Goal: Information Seeking & Learning: Learn about a topic

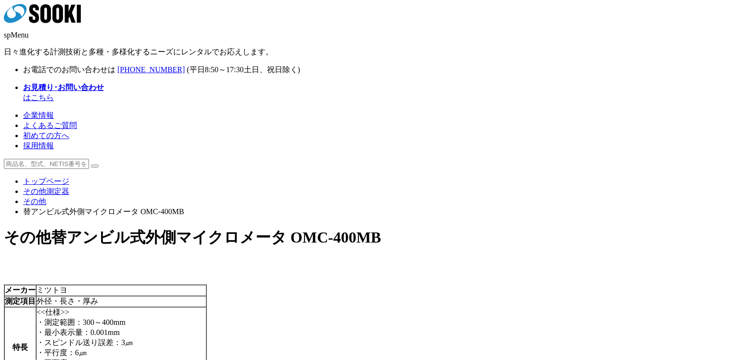
click at [357, 328] on div "メーカー ミツトヨ 測定項目 外径・長さ・厚み 特長 <<仕様>> ・測定範囲：300～400mm ・最小表示量：0.001mm ・スピンドル送り誤差：3㎛ …" at bounding box center [374, 349] width 741 height 130
click at [206, 307] on td "<<仕様>> ・測定範囲：300～400mm ・最小表示量：0.001mm ・スピンドル送り誤差：3㎛ ・平行度：6㎛ ・平面度：1.0㎛ ・位置検出方式：電…" at bounding box center [121, 348] width 170 height 82
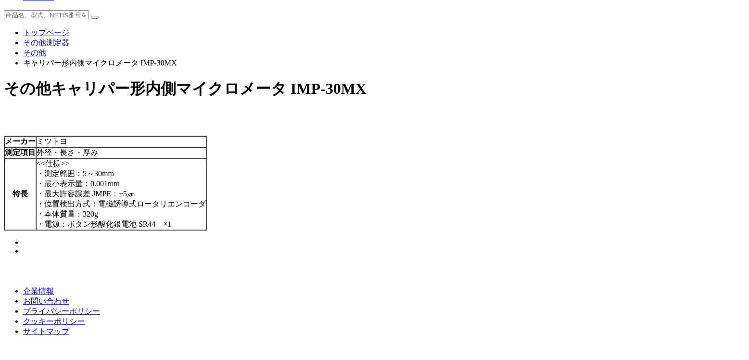
scroll to position [6, 0]
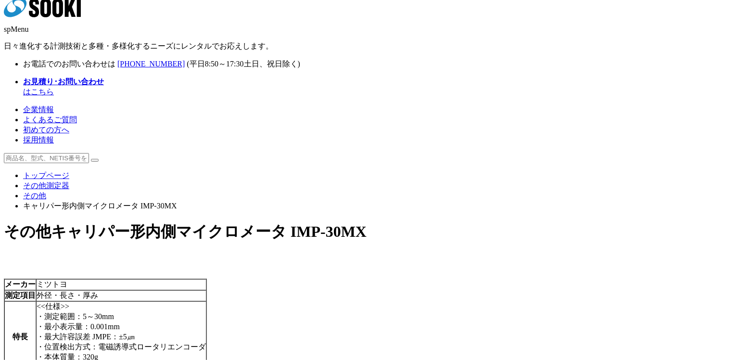
click at [206, 279] on td "ミツトヨ" at bounding box center [121, 284] width 170 height 11
click at [474, 253] on div at bounding box center [374, 258] width 741 height 10
